Goal: Task Accomplishment & Management: Manage account settings

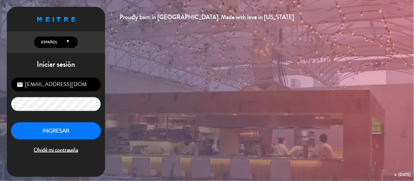
click at [77, 127] on button "INGRESAR" at bounding box center [55, 131] width 89 height 17
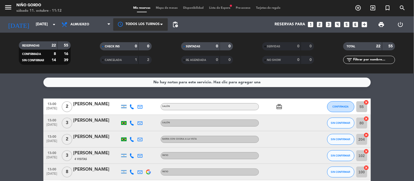
click at [148, 27] on div at bounding box center [140, 24] width 55 height 12
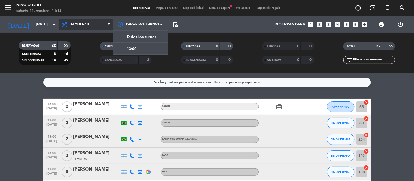
click at [104, 25] on span "Almuerzo" at bounding box center [86, 25] width 55 height 12
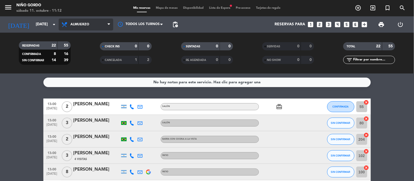
click at [99, 47] on div "menu Niño Gordo [DATE] 11. octubre - 11:12 Mis reservas Mapa de mesas Disponibi…" at bounding box center [207, 37] width 414 height 74
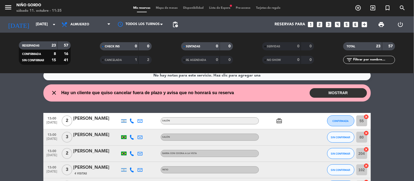
scroll to position [6, 0]
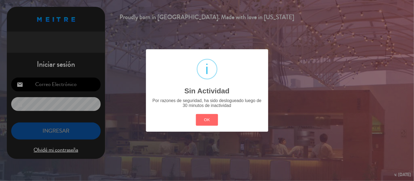
type input "[EMAIL_ADDRESS][DOMAIN_NAME]"
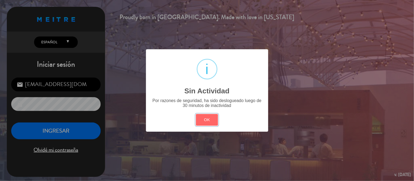
click at [197, 122] on button "OK" at bounding box center [207, 120] width 22 height 12
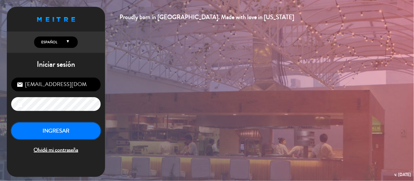
click at [38, 131] on button "INGRESAR" at bounding box center [55, 131] width 89 height 17
